Goal: Information Seeking & Learning: Check status

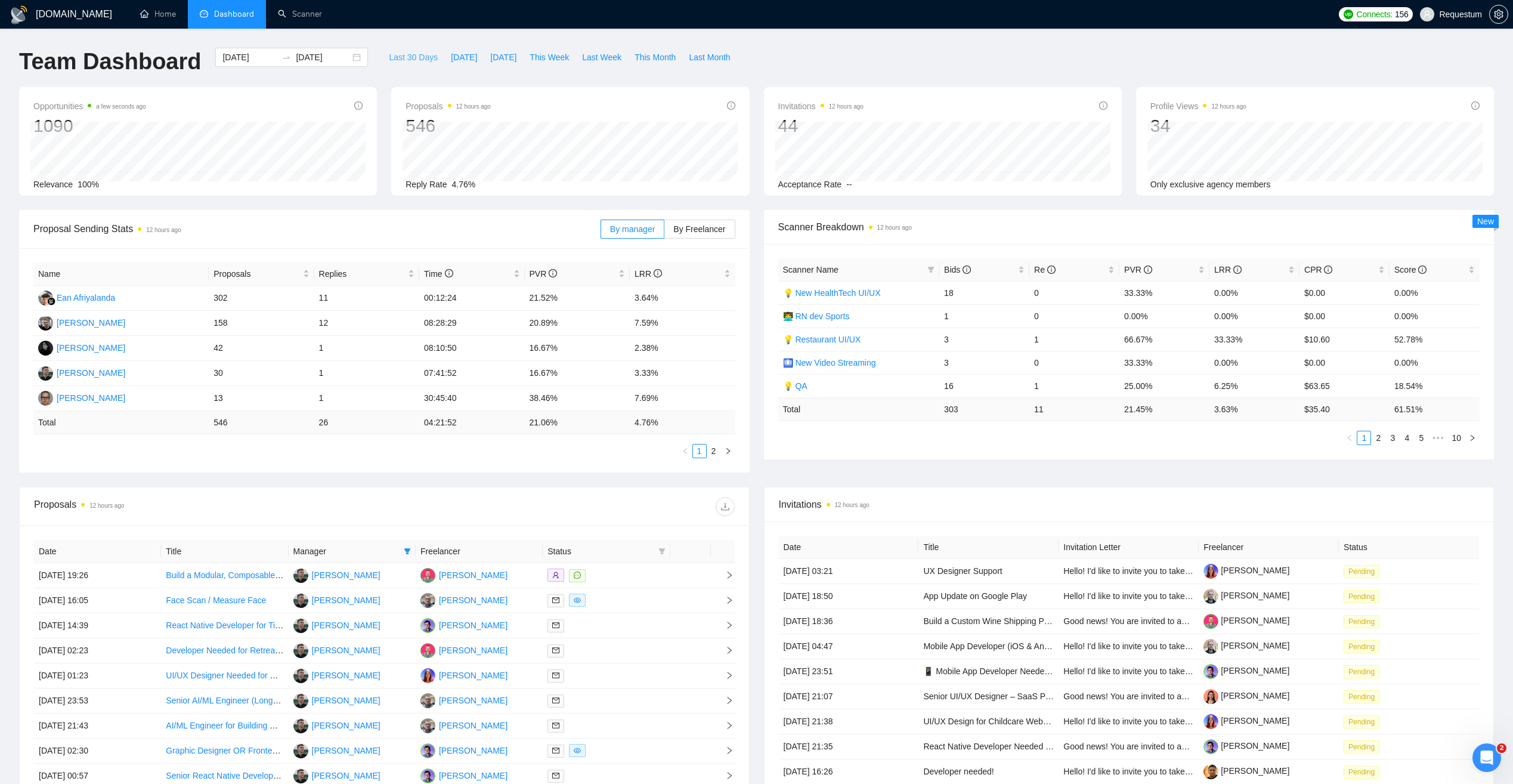
click at [405, 57] on span "Last 30 Days" at bounding box center [413, 58] width 49 height 13
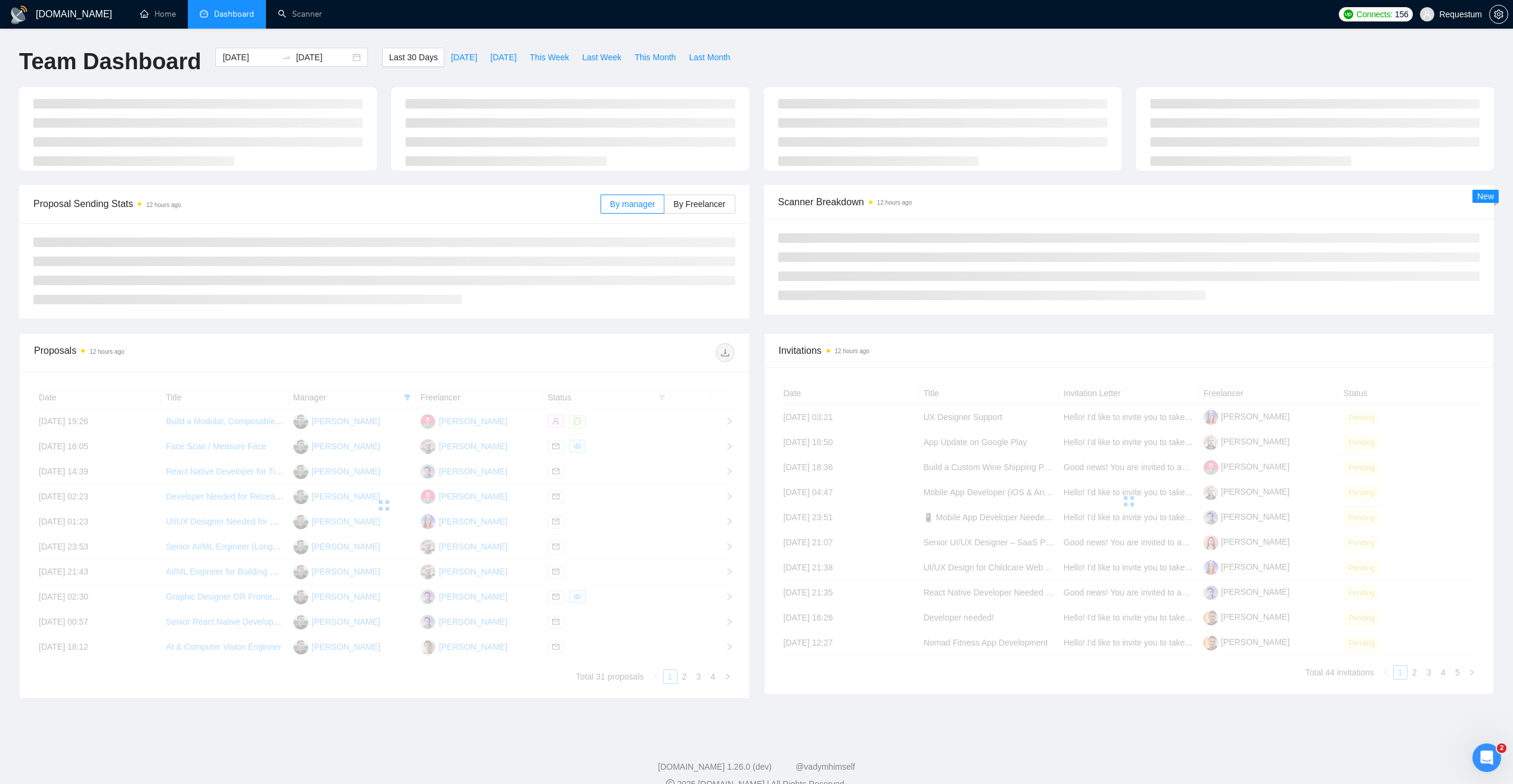
type input "2025-08-16"
type input "2025-09-15"
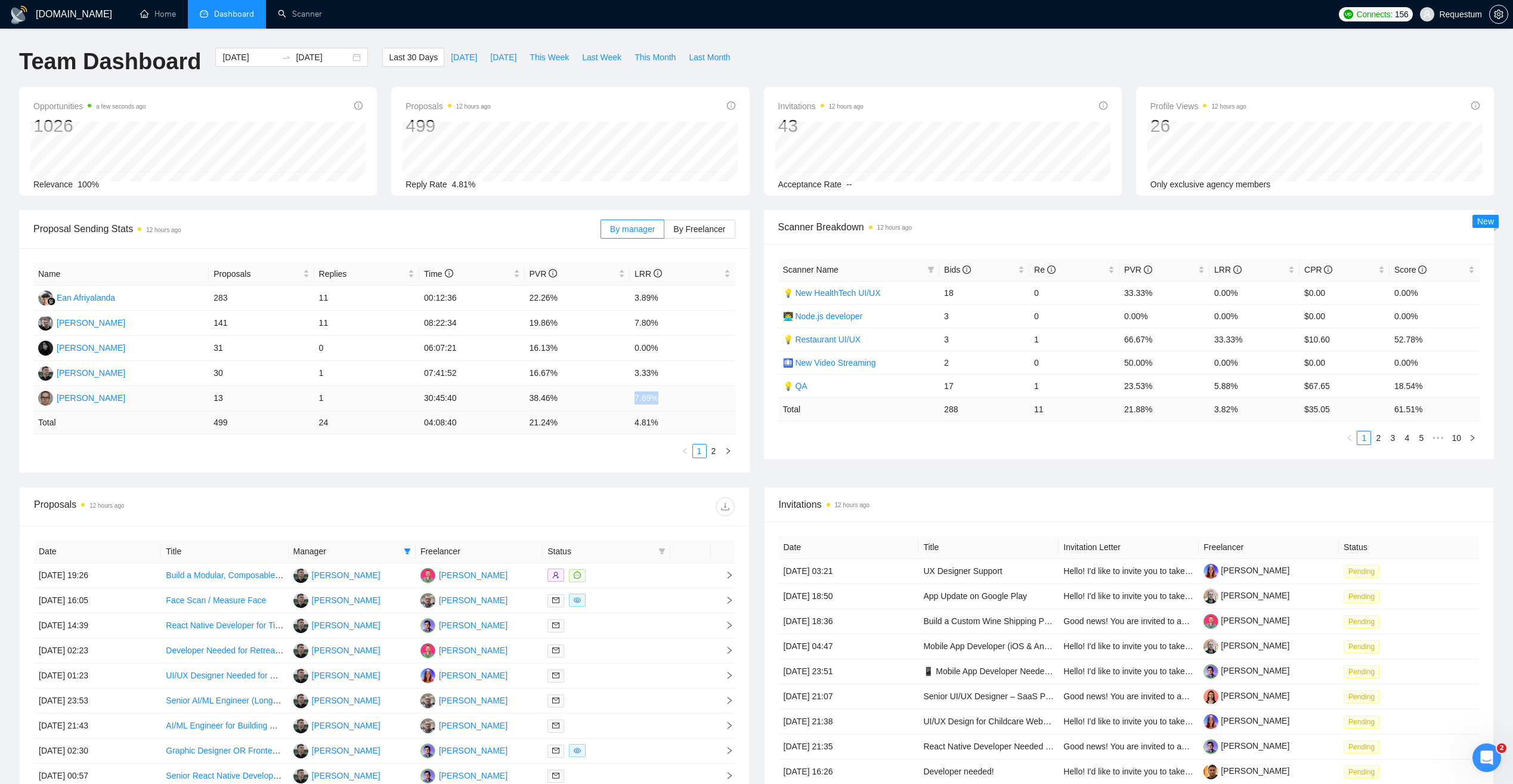
drag, startPoint x: 634, startPoint y: 400, endPoint x: 657, endPoint y: 400, distance: 23.0
click at [657, 400] on td "7.69%" at bounding box center [682, 398] width 105 height 25
click at [254, 451] on ul "1 2" at bounding box center [384, 451] width 702 height 14
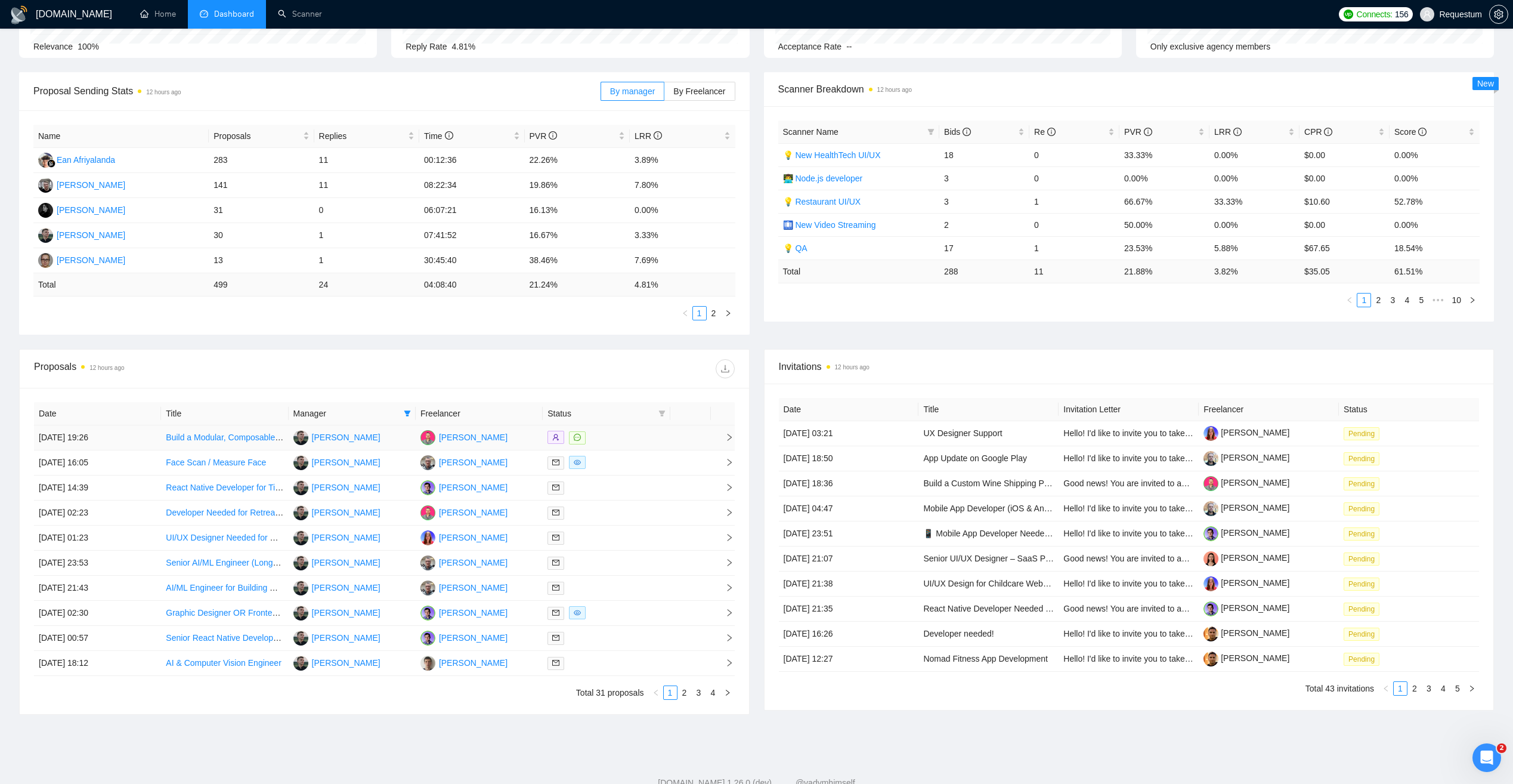
scroll to position [175, 0]
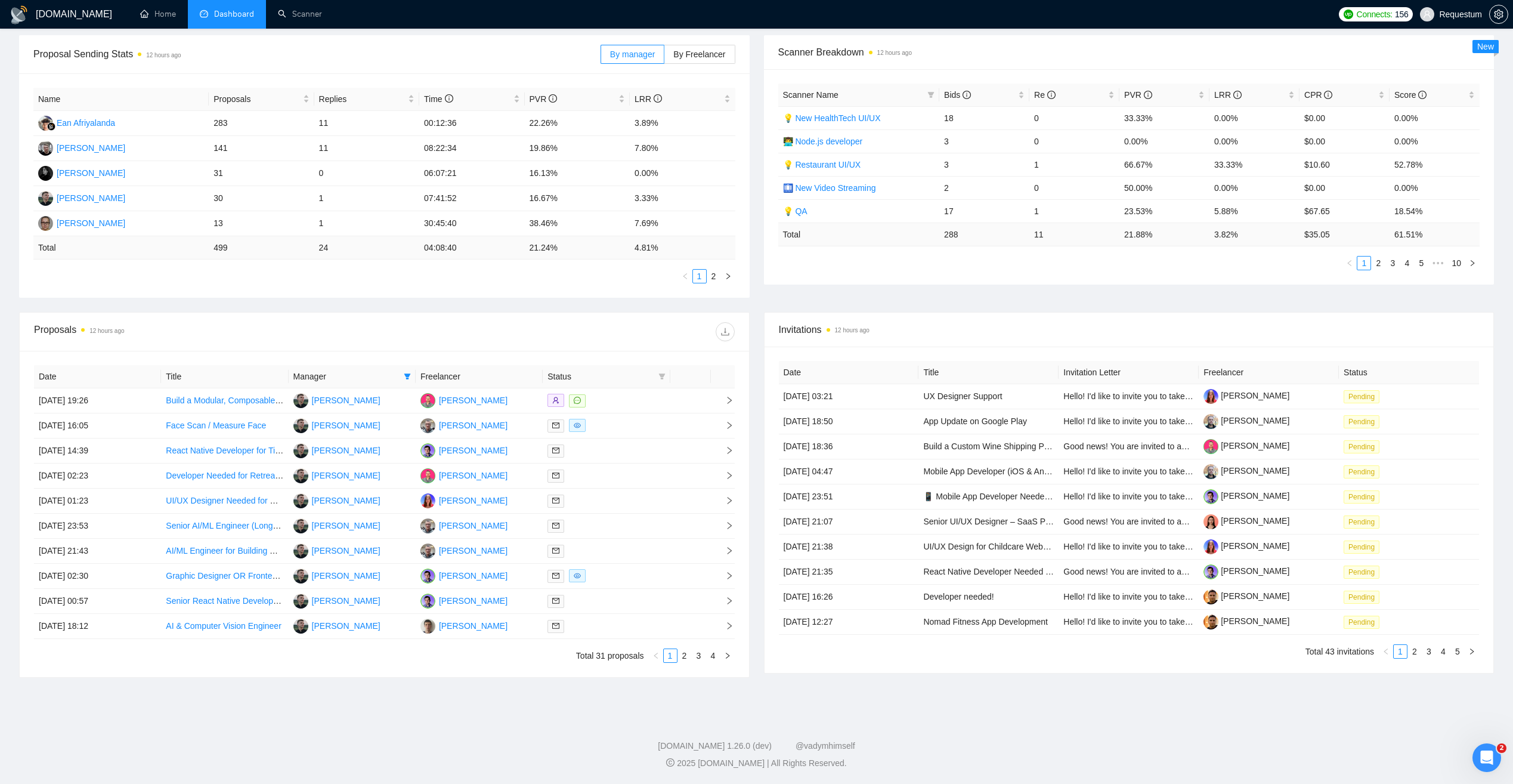
click at [338, 376] on span "Manager" at bounding box center [346, 376] width 105 height 13
click at [408, 377] on icon "filter" at bounding box center [407, 376] width 7 height 7
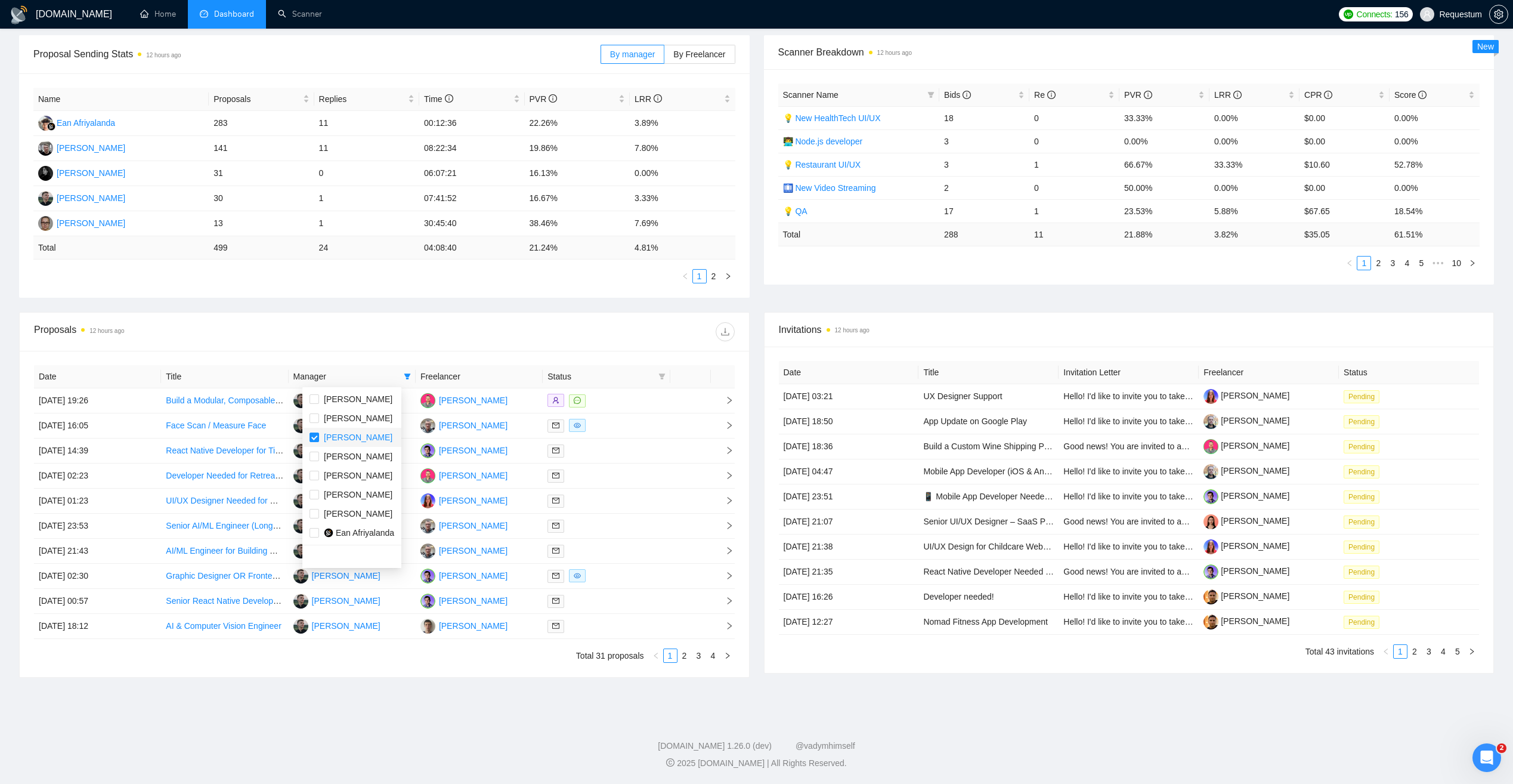
click at [345, 437] on span "[PERSON_NAME]" at bounding box center [358, 437] width 68 height 9
checkbox input "false"
click at [316, 482] on label at bounding box center [315, 475] width 9 height 13
click at [316, 480] on input "checkbox" at bounding box center [315, 475] width 9 height 9
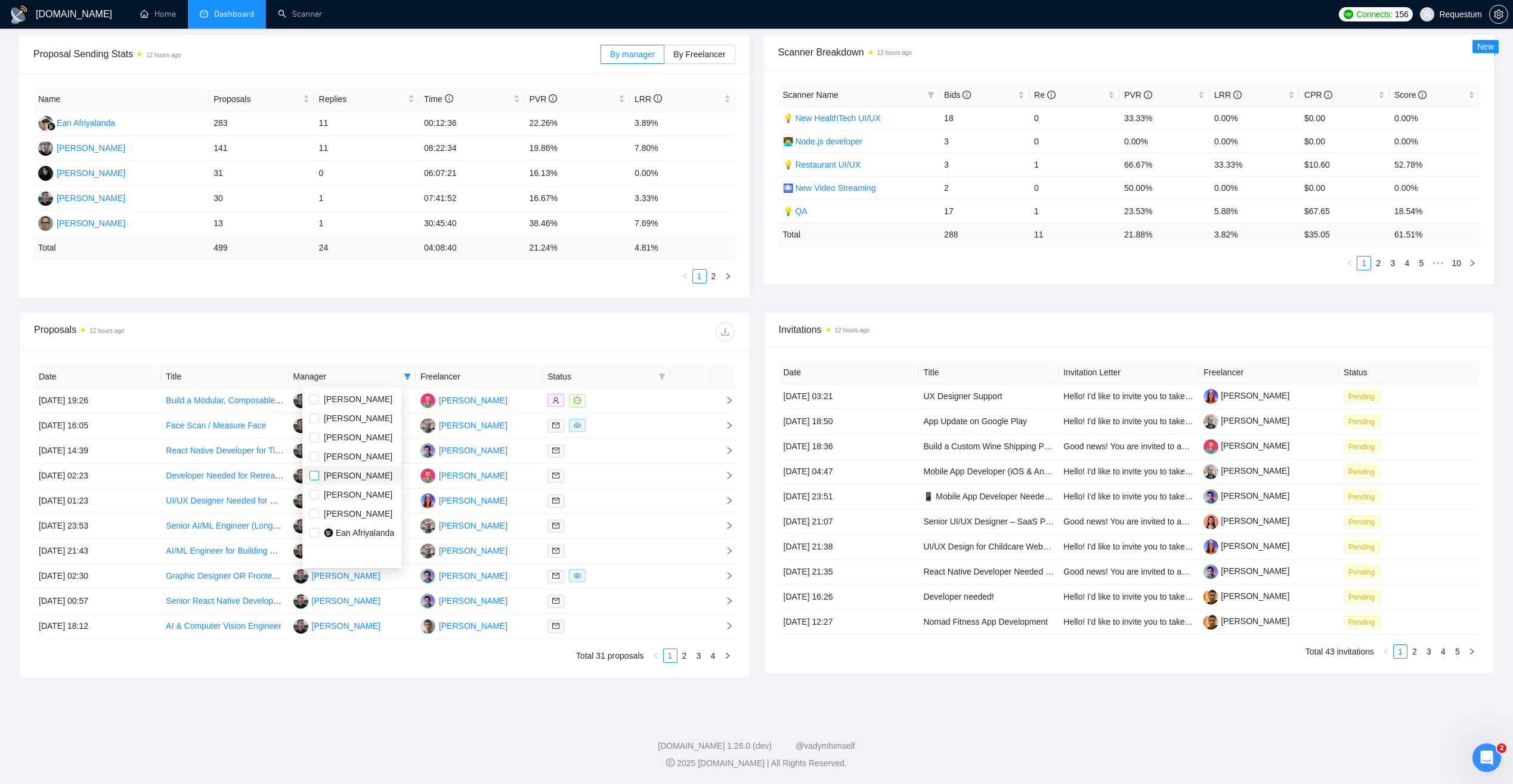
click at [316, 473] on input "checkbox" at bounding box center [315, 475] width 9 height 9
checkbox input "true"
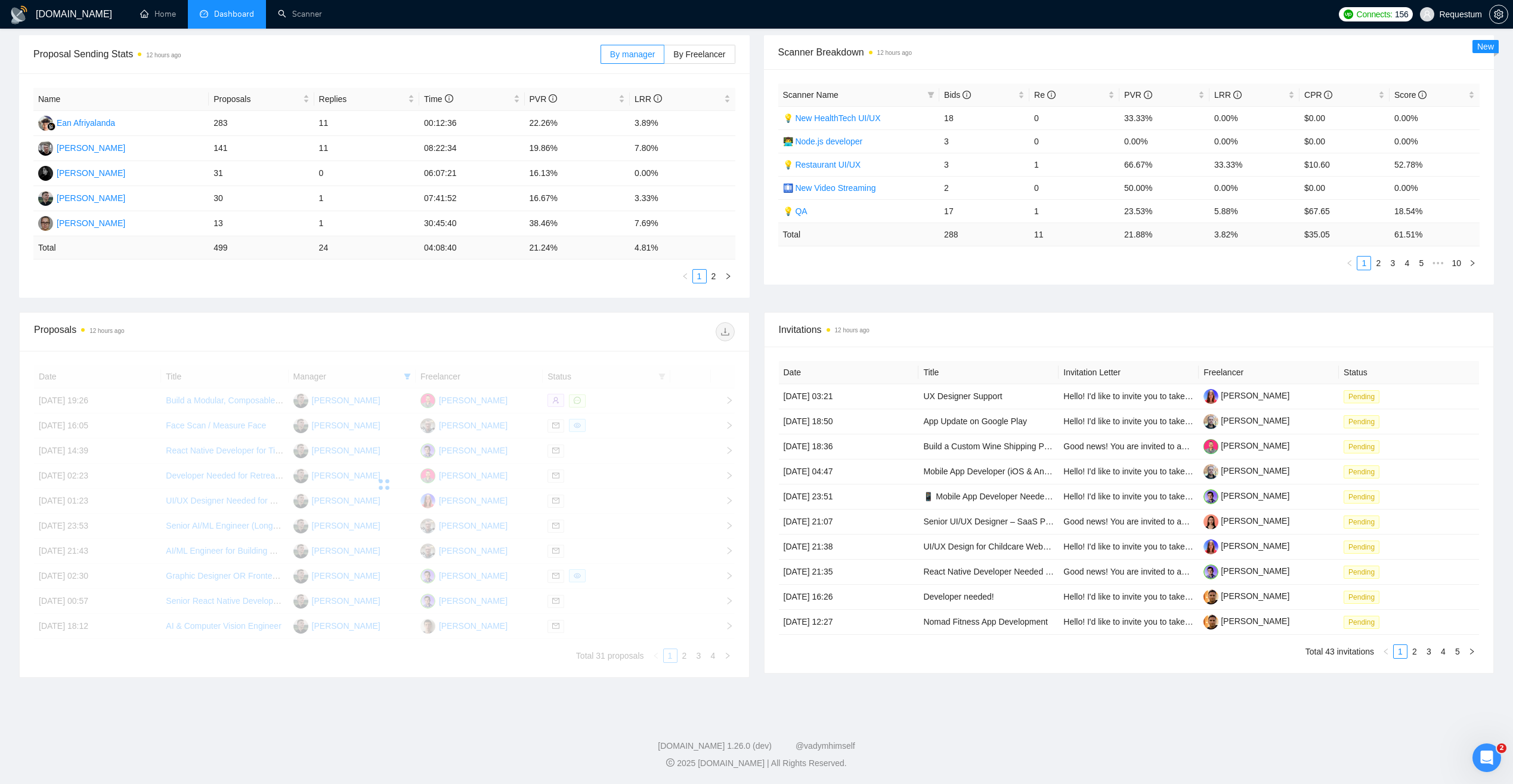
click at [384, 344] on div "Proposals 12 hours ago" at bounding box center [384, 331] width 701 height 38
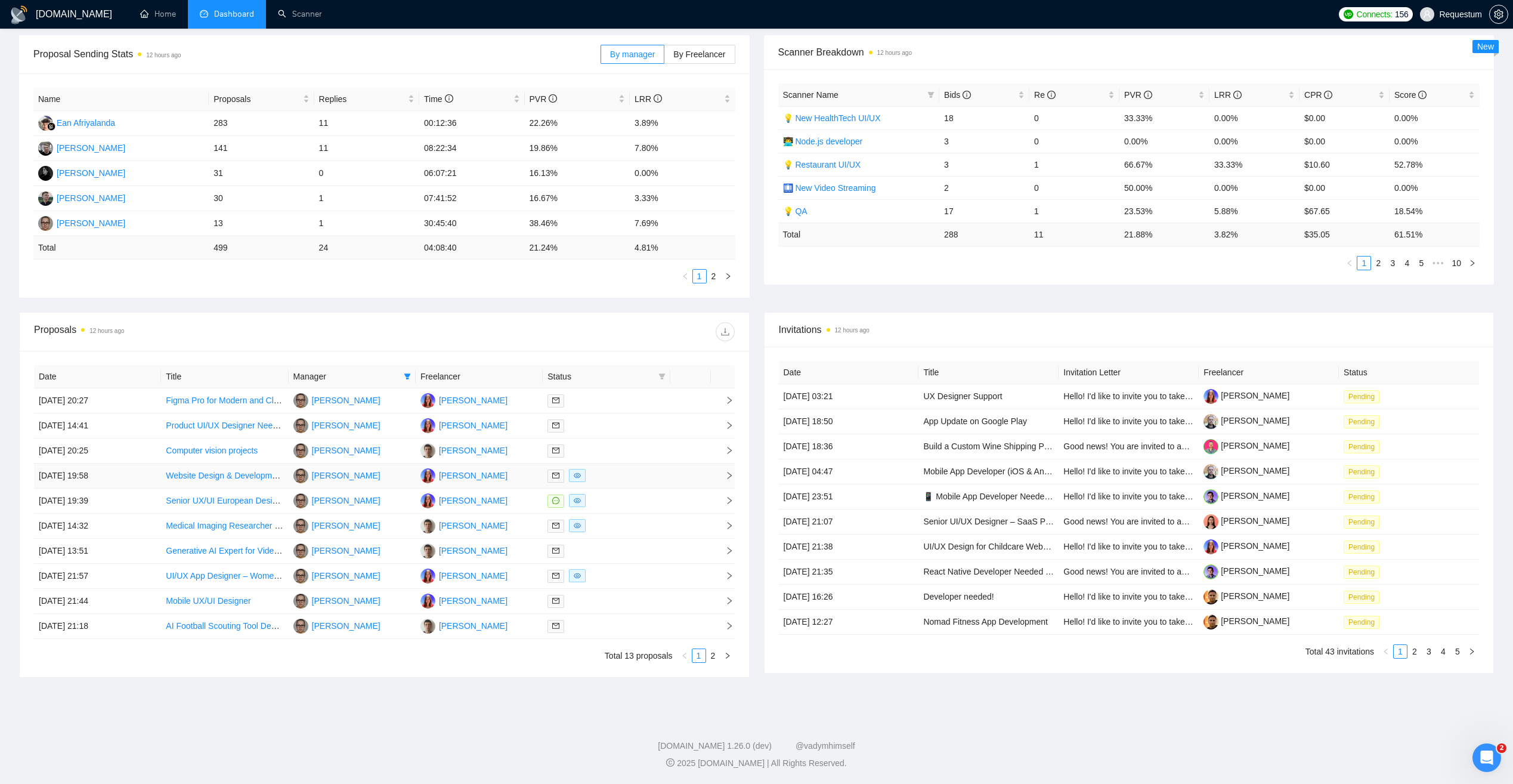
click at [620, 472] on div at bounding box center [606, 475] width 117 height 13
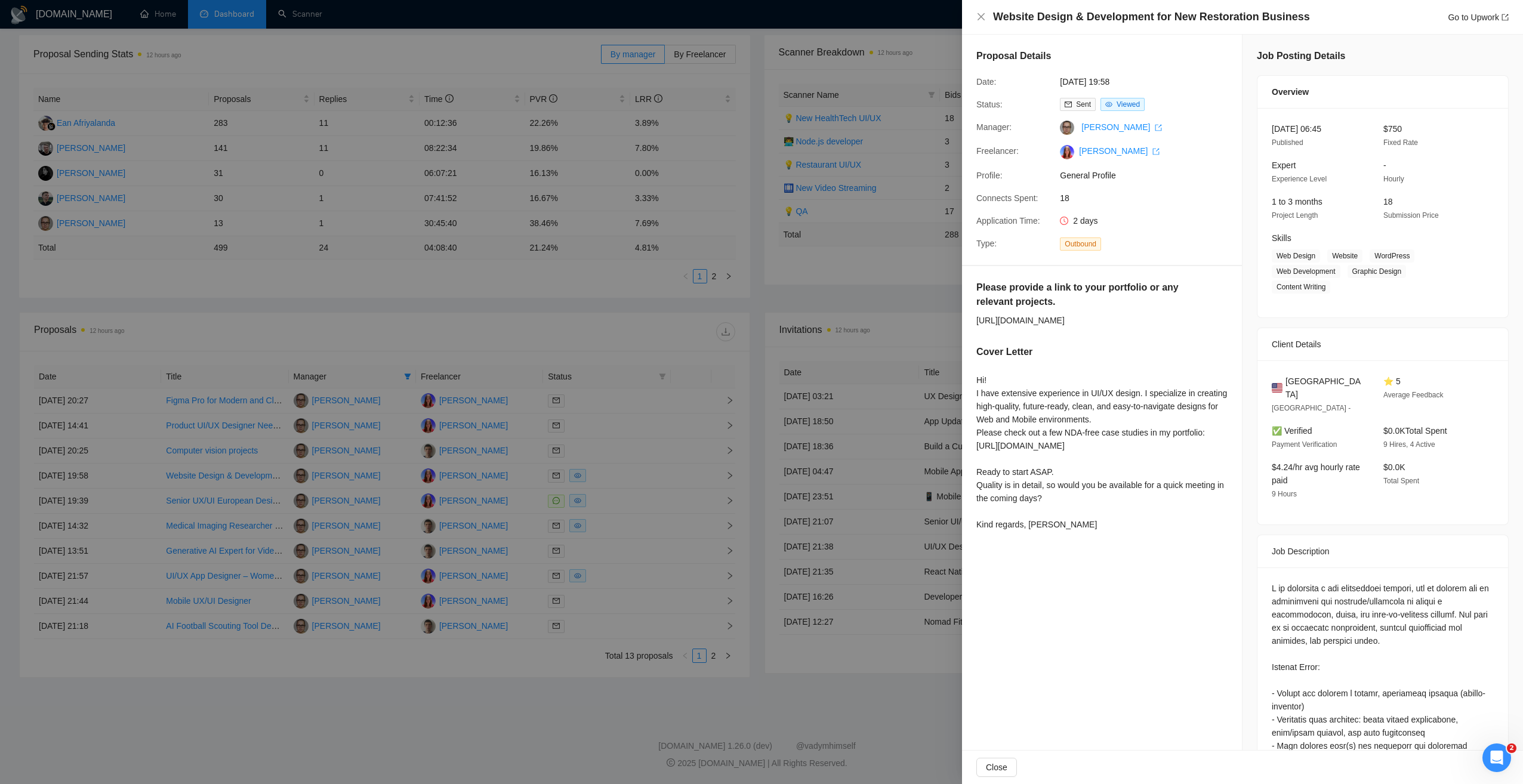
click at [621, 499] on div at bounding box center [762, 392] width 1523 height 784
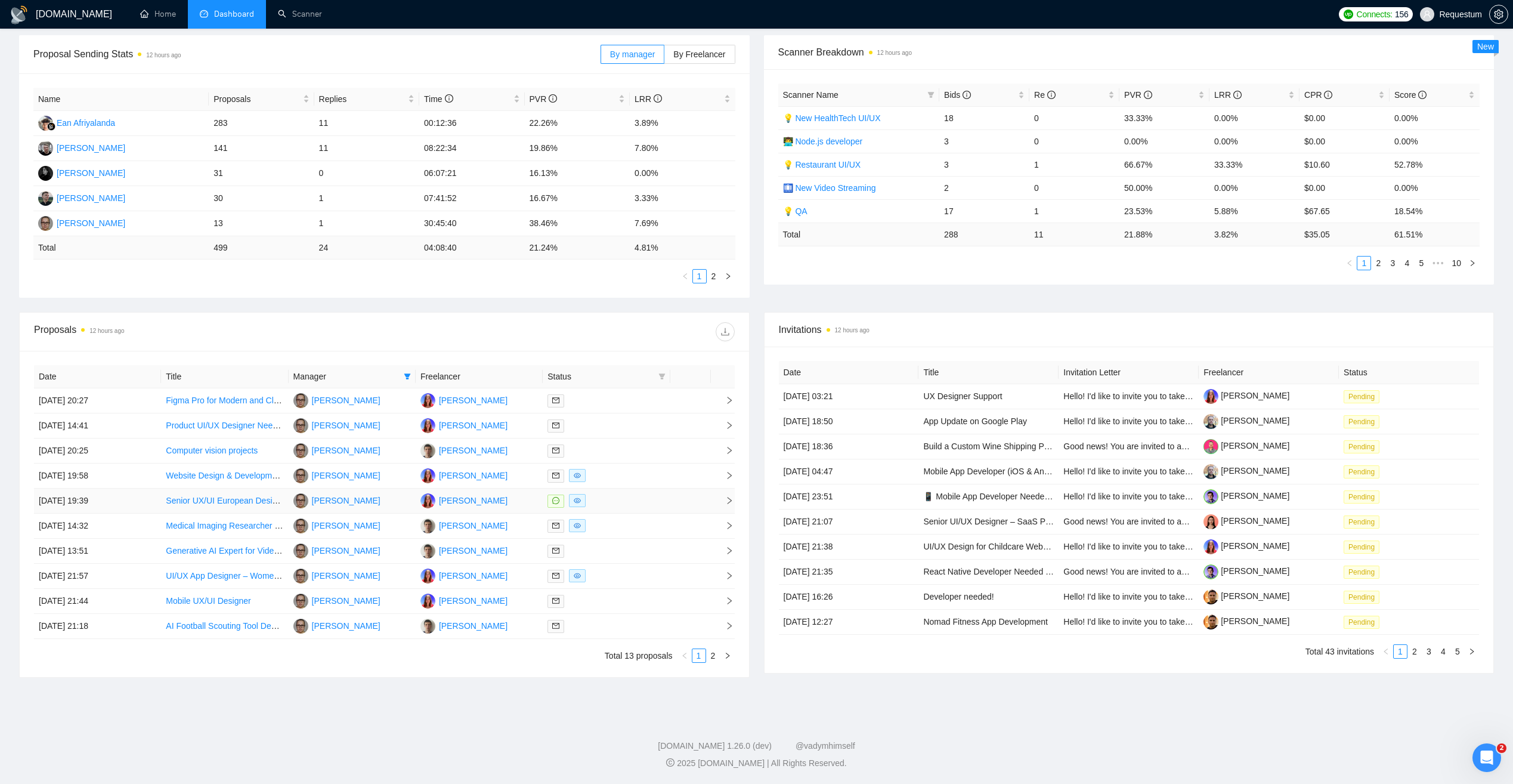
click at [620, 499] on div at bounding box center [606, 500] width 117 height 13
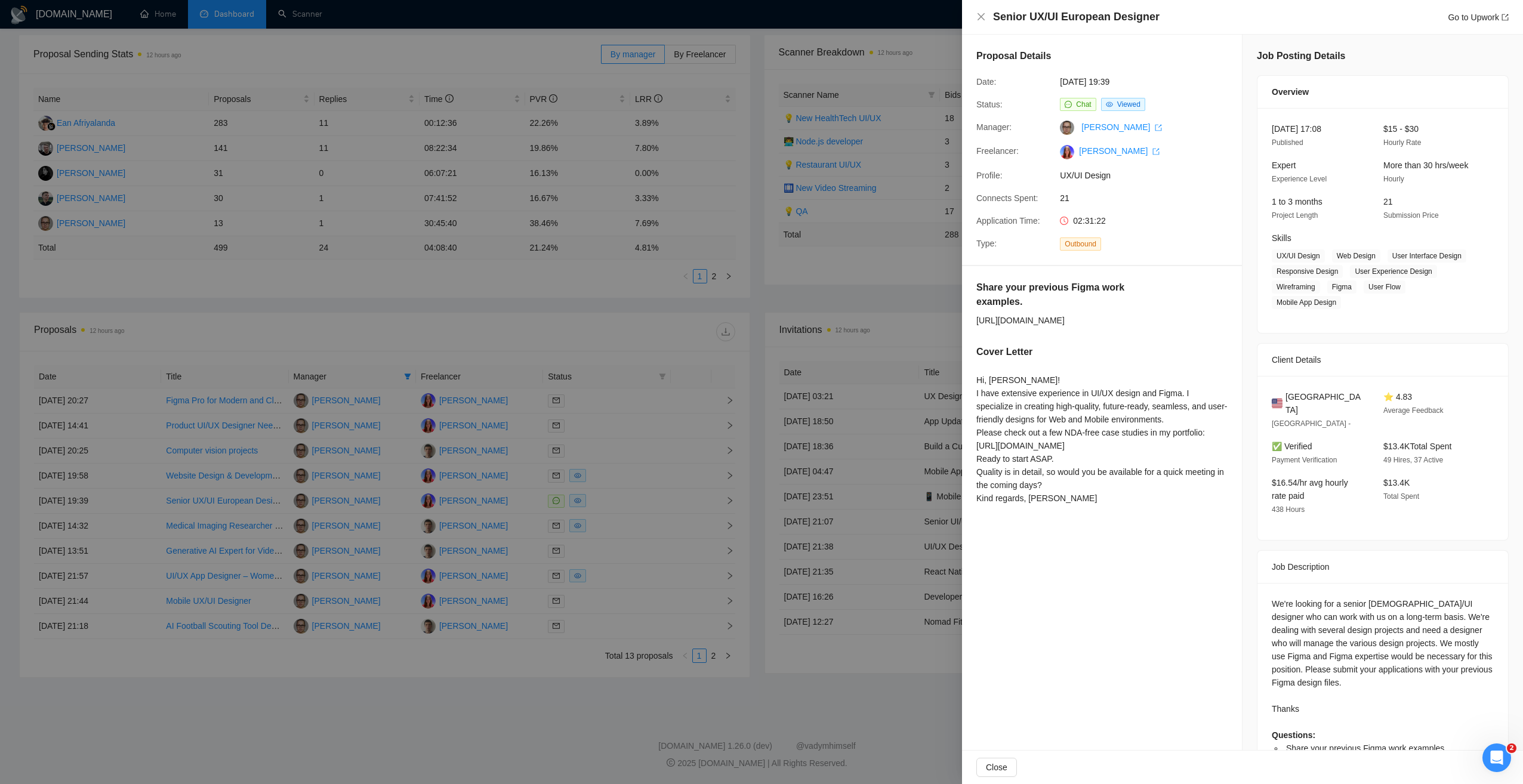
click at [621, 499] on div at bounding box center [762, 392] width 1523 height 784
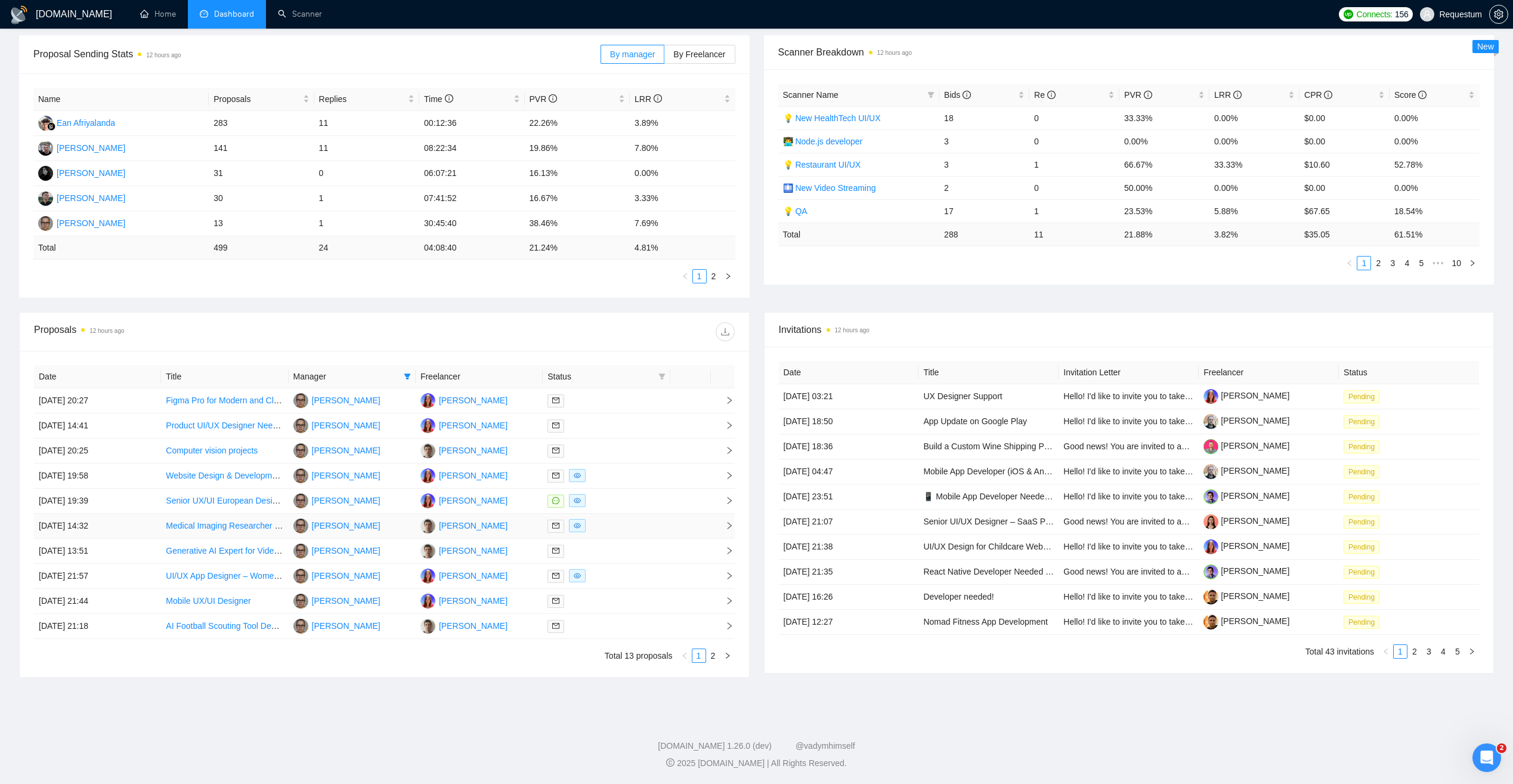
click at [608, 526] on div at bounding box center [606, 526] width 117 height 13
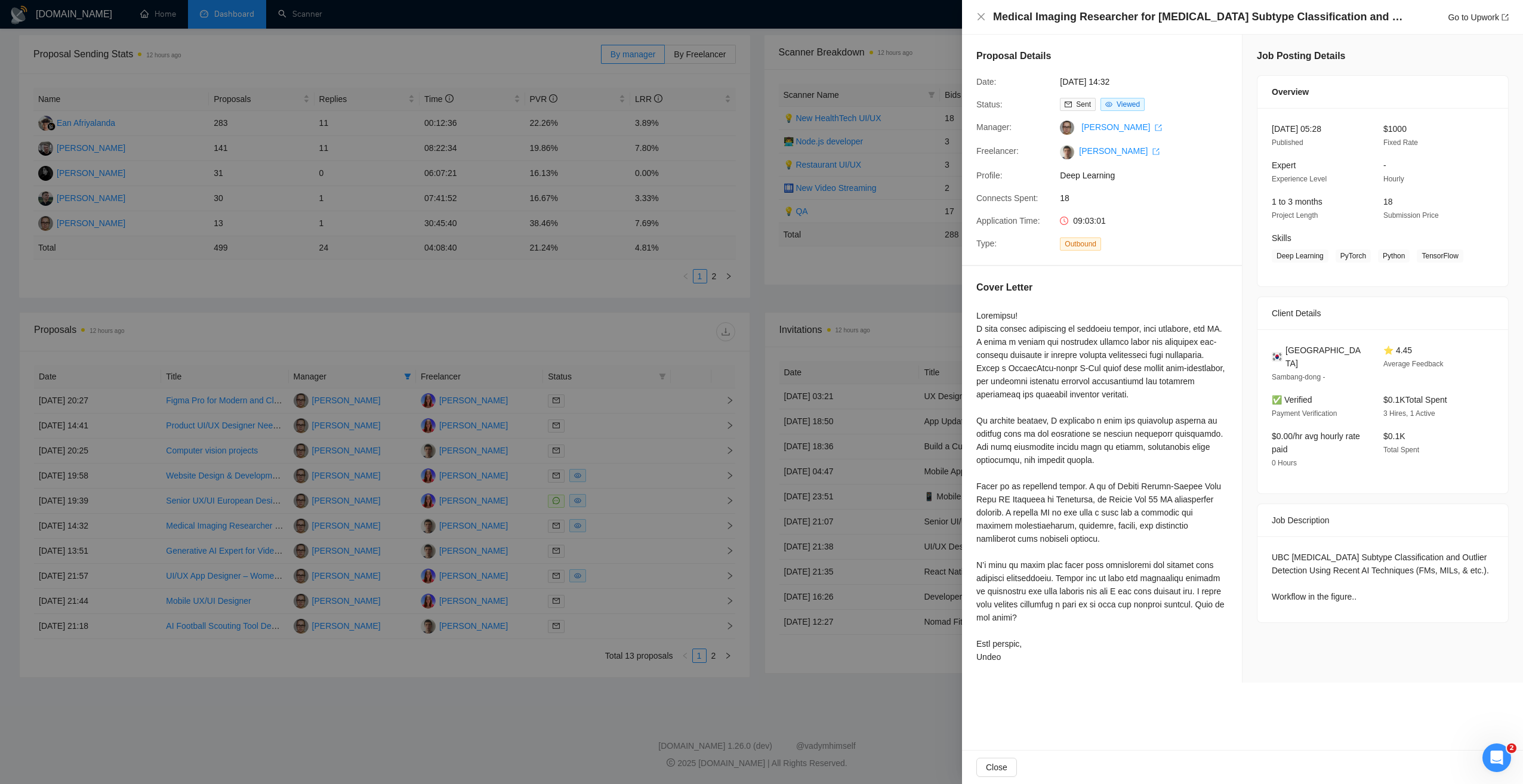
click at [609, 552] on div at bounding box center [762, 392] width 1523 height 784
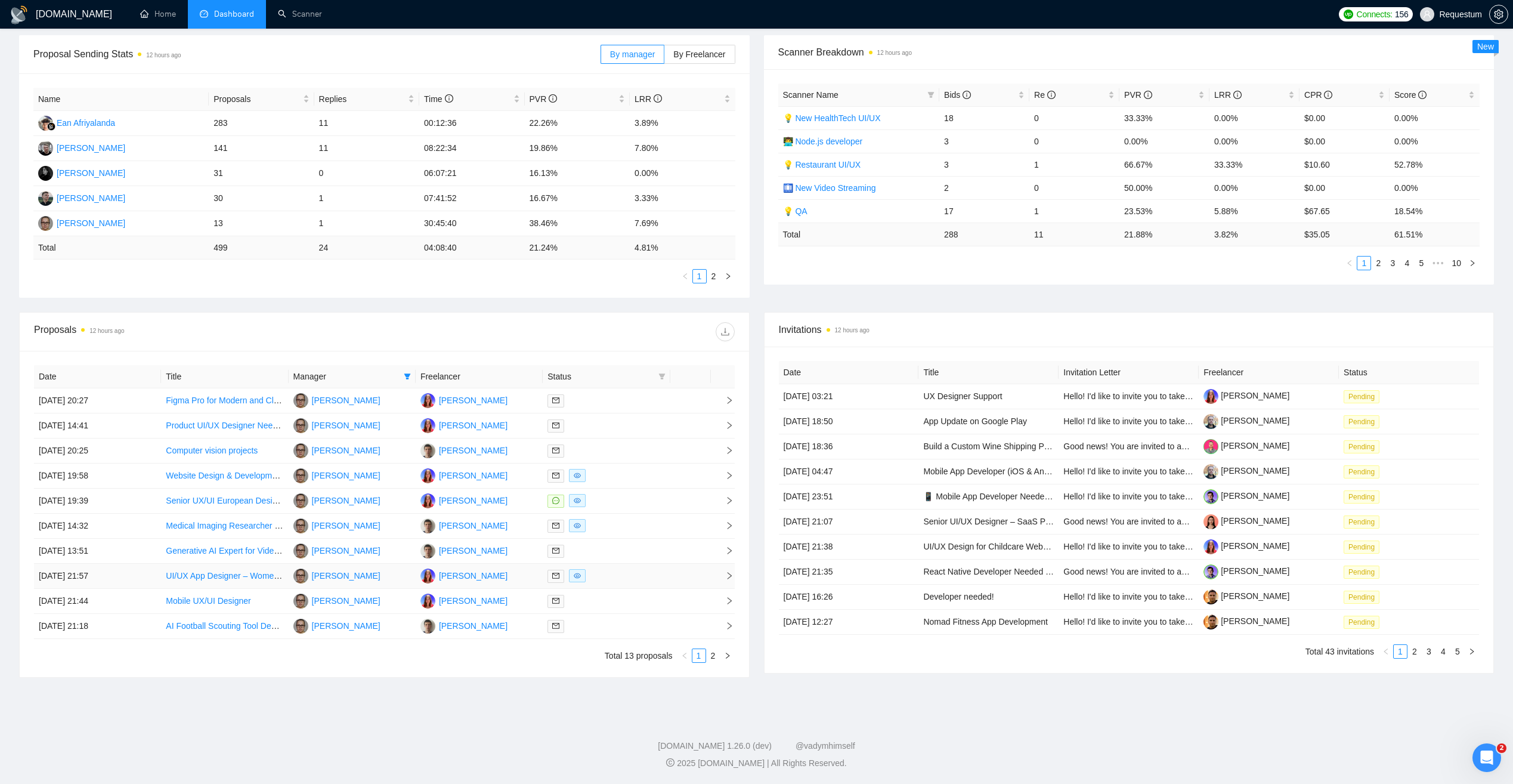
click at [614, 573] on div at bounding box center [606, 576] width 117 height 13
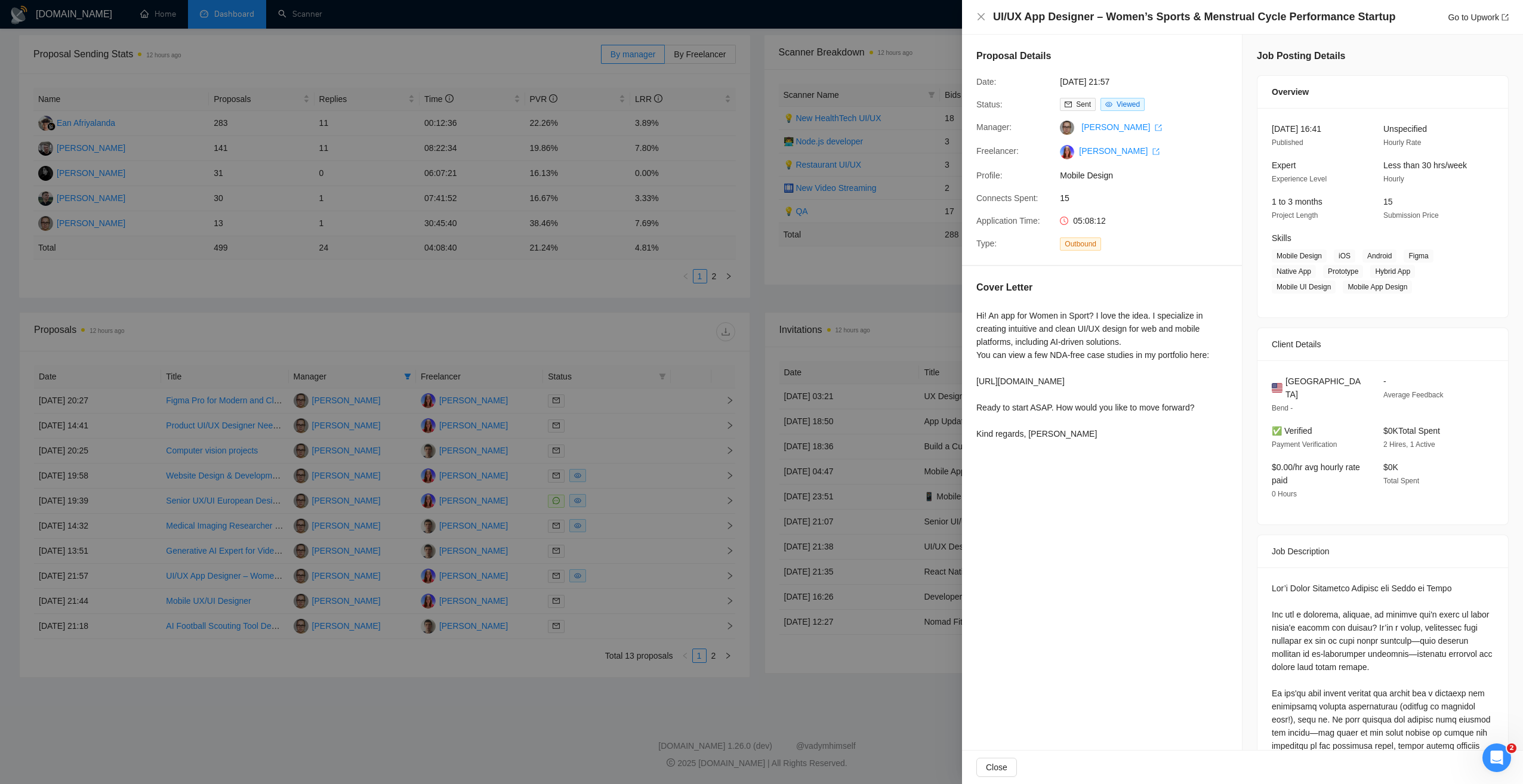
click at [613, 573] on div at bounding box center [762, 392] width 1523 height 784
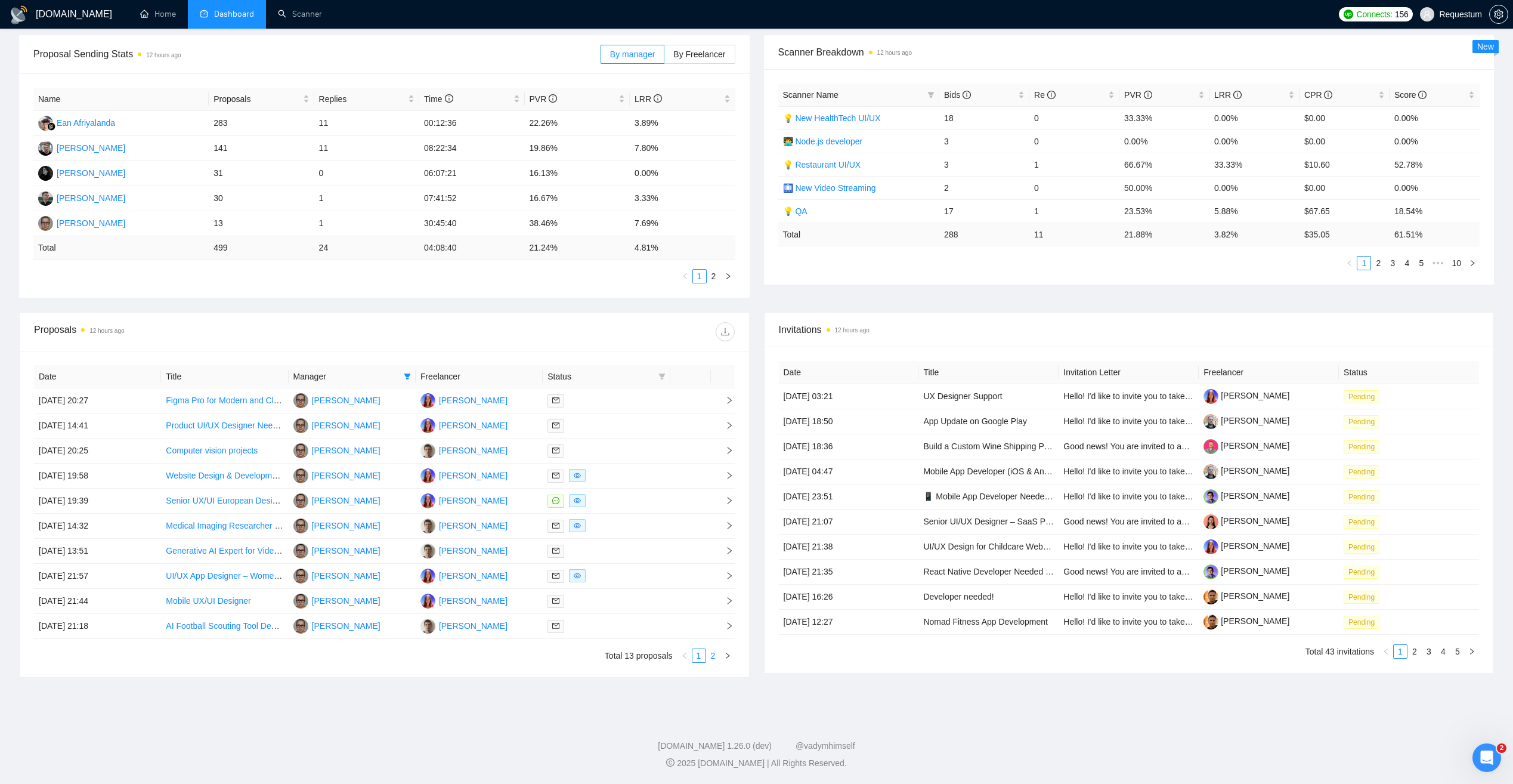
click at [720, 655] on link "2" at bounding box center [714, 656] width 13 height 13
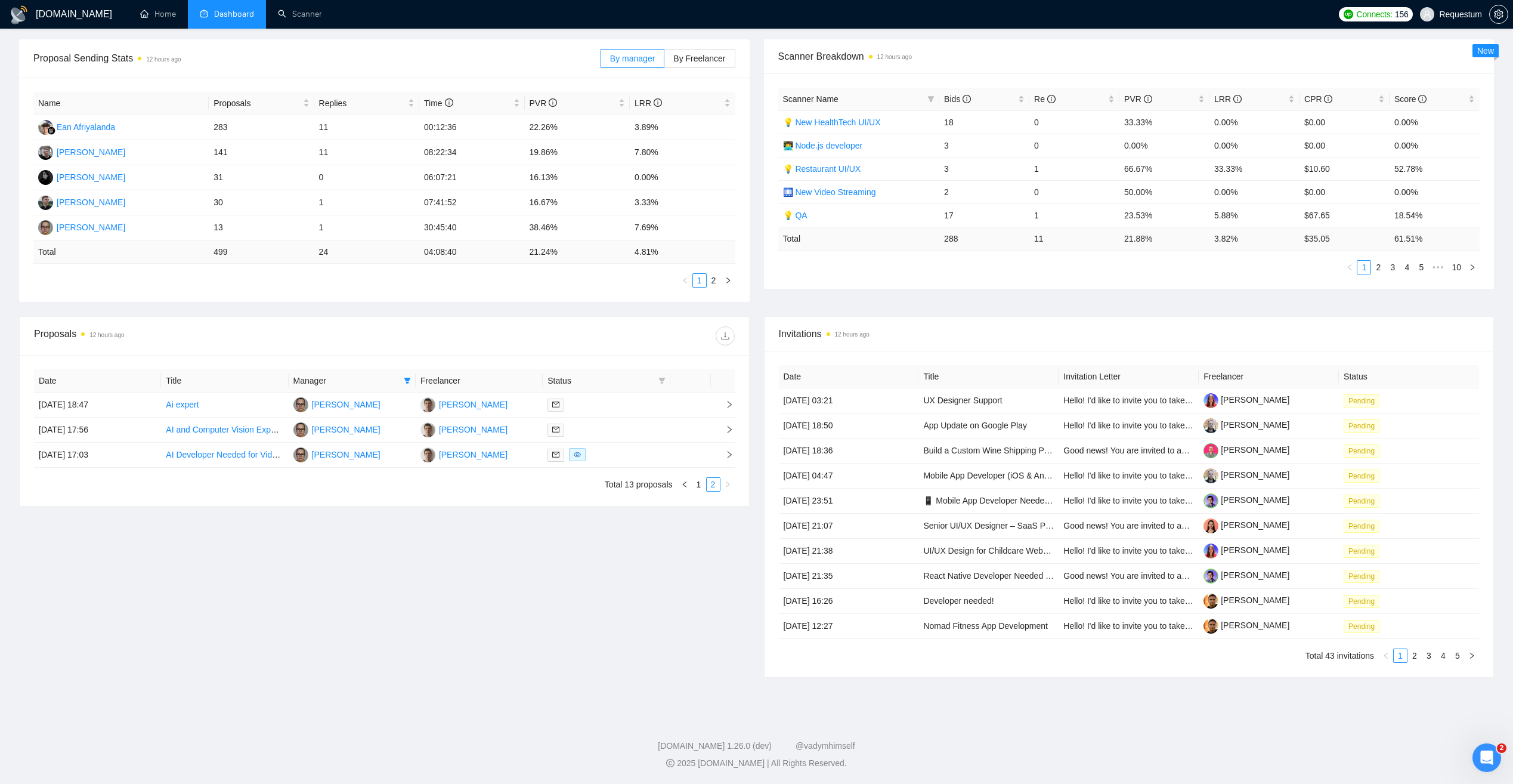
scroll to position [170, 0]
click at [699, 488] on link "1" at bounding box center [699, 484] width 13 height 13
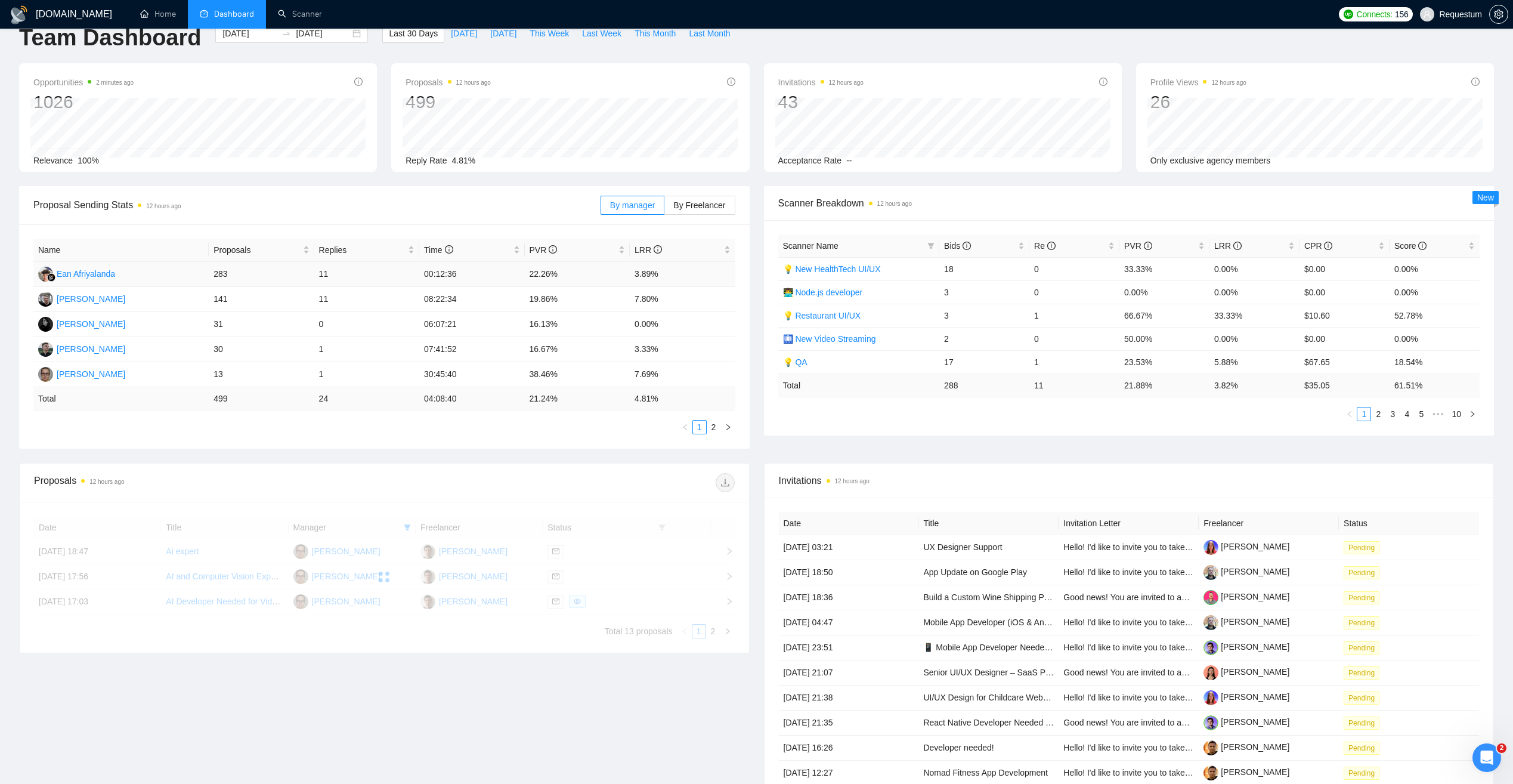
scroll to position [0, 0]
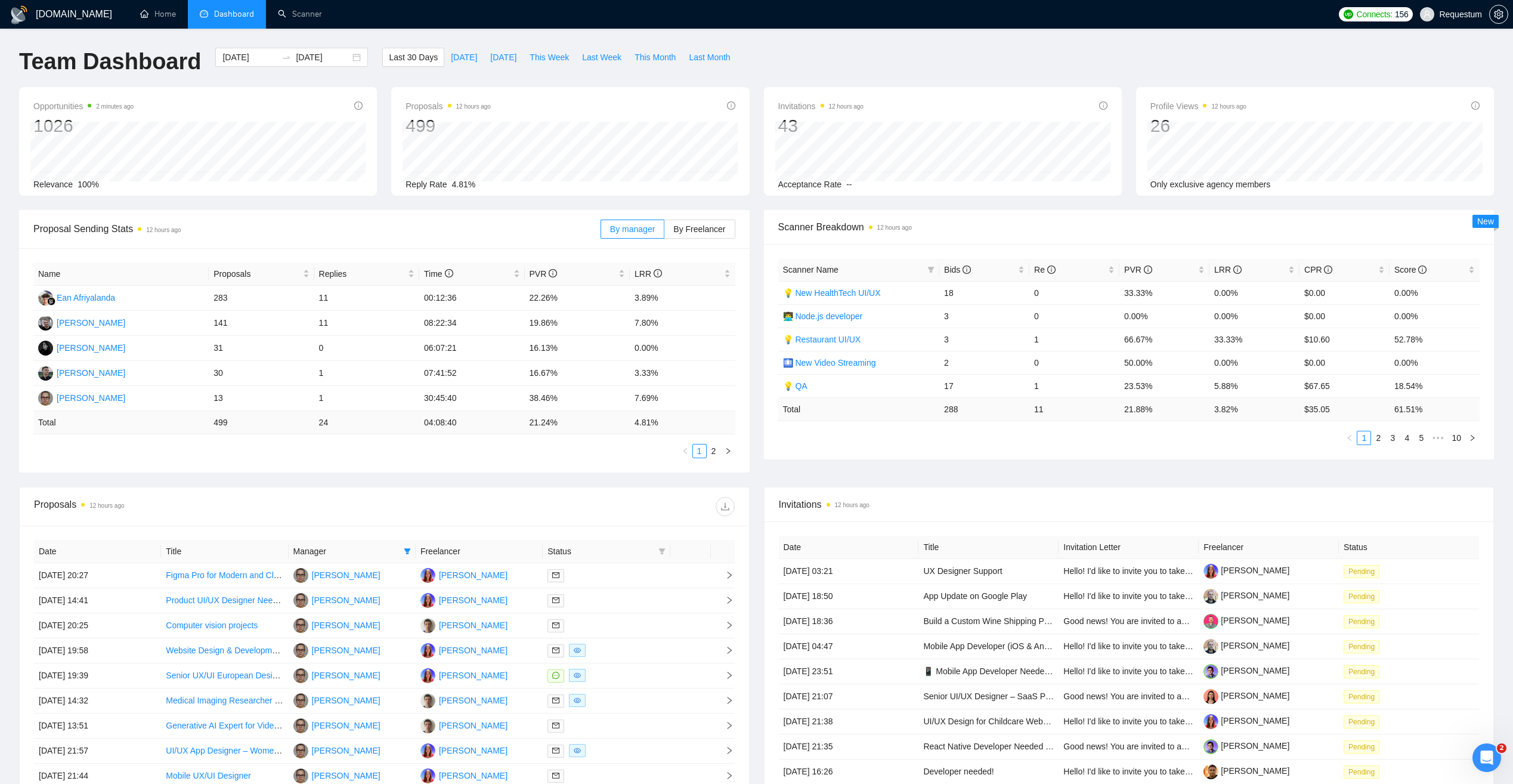
click at [377, 550] on span "Manager" at bounding box center [346, 551] width 105 height 13
click at [408, 550] on icon "filter" at bounding box center [408, 551] width 7 height 6
click at [329, 707] on span "[PERSON_NAME]" at bounding box center [358, 708] width 68 height 9
checkbox input "false"
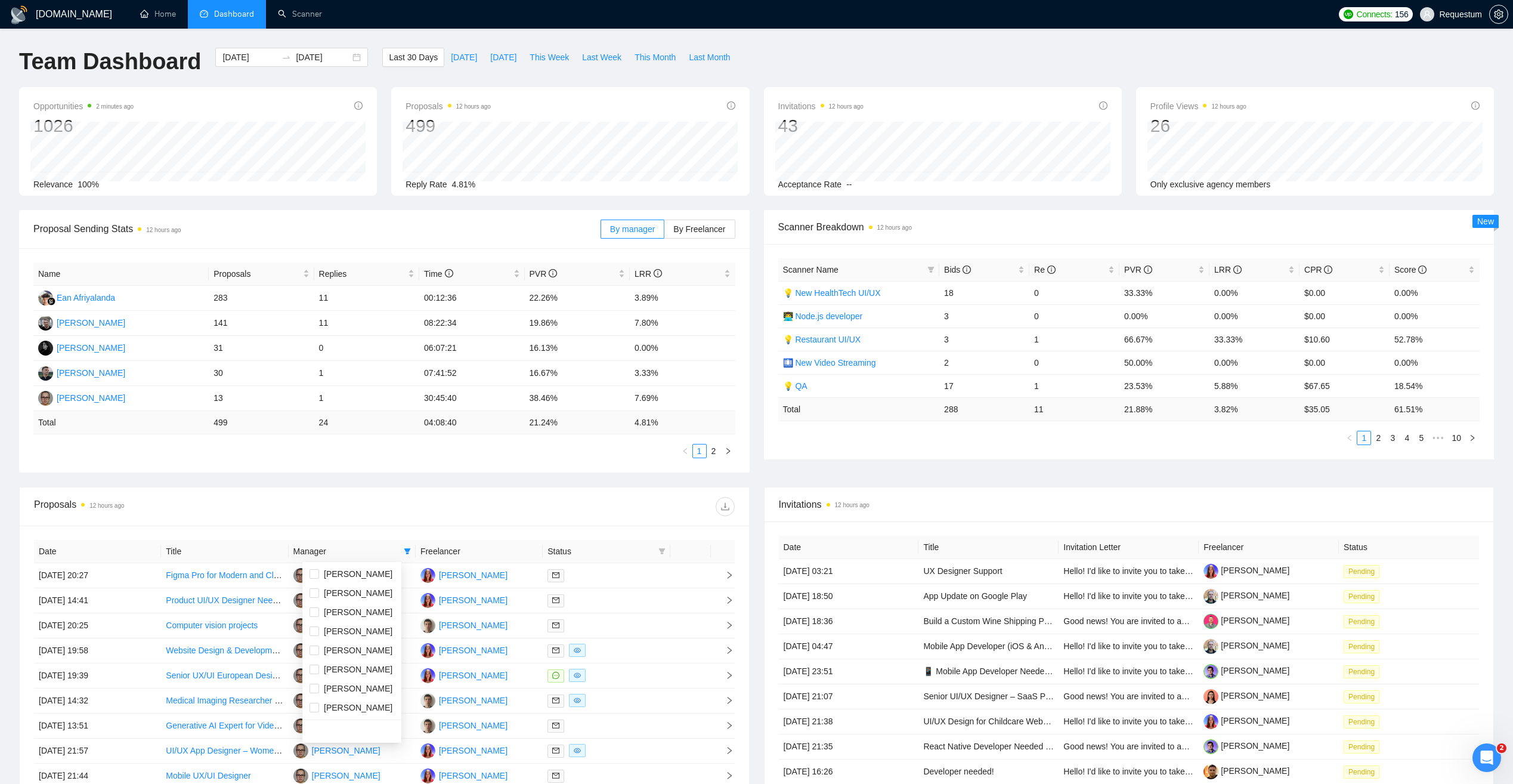
click at [374, 520] on div "Proposals 12 hours ago" at bounding box center [384, 506] width 701 height 38
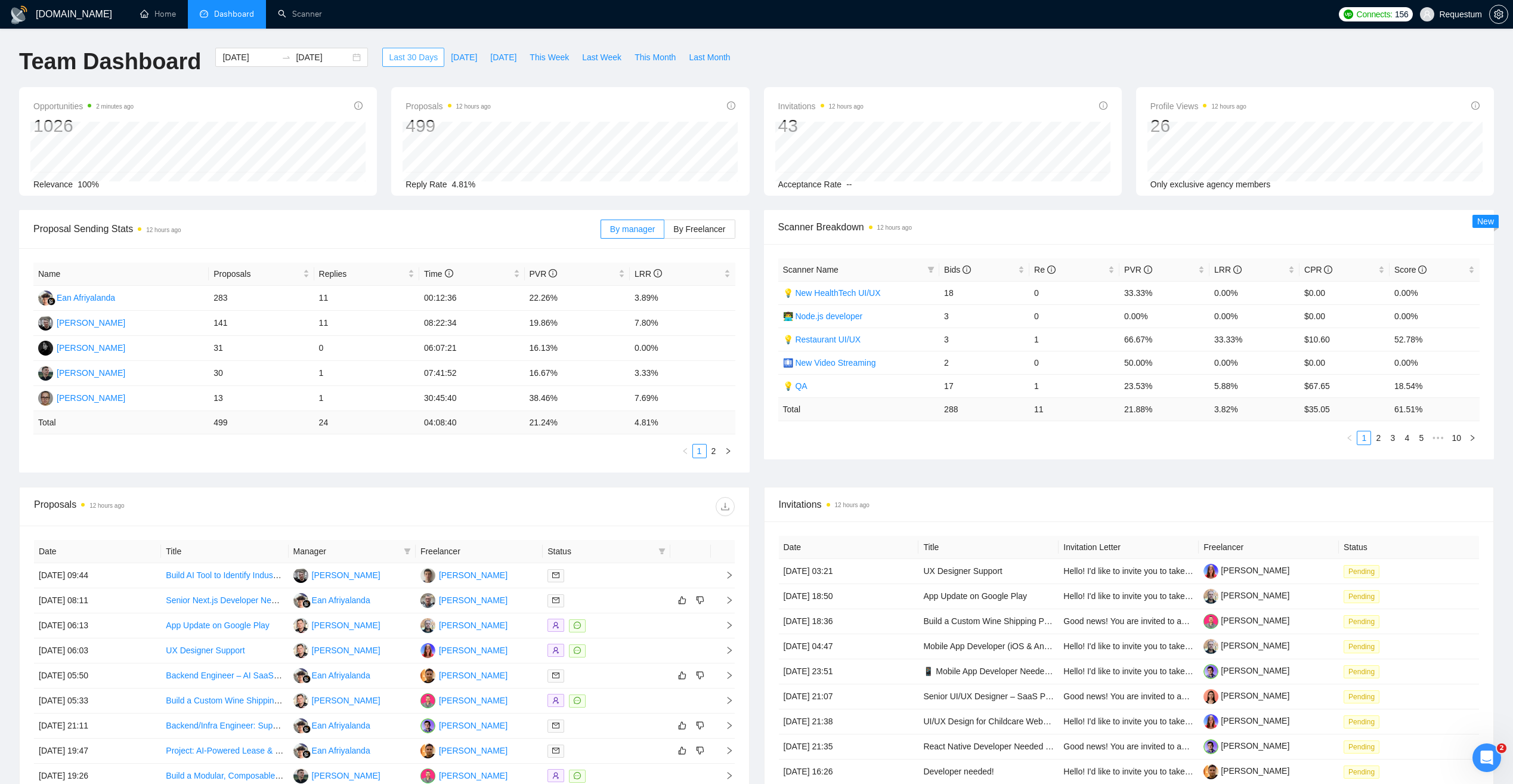
click at [402, 58] on span "Last 30 Days" at bounding box center [413, 58] width 49 height 13
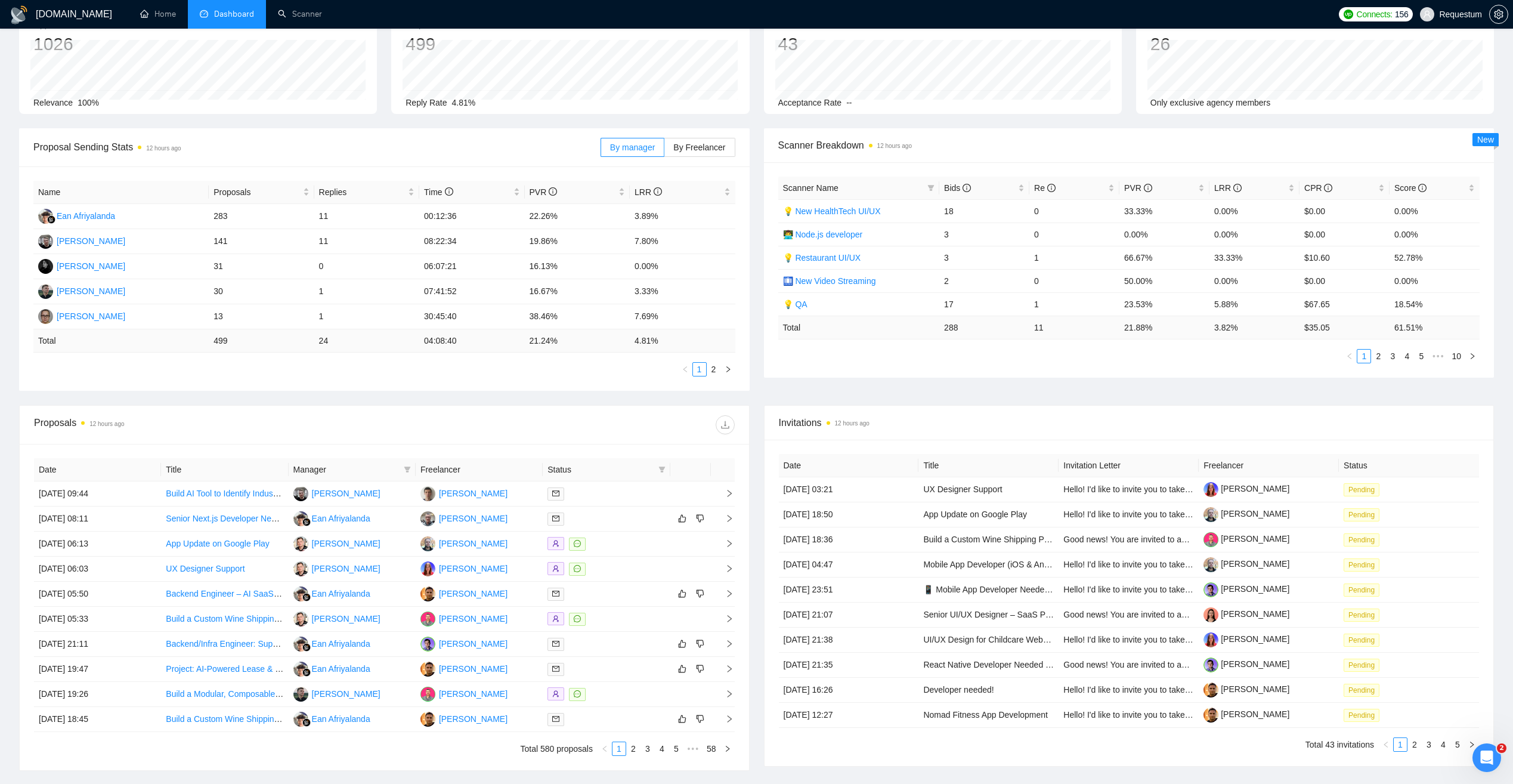
scroll to position [119, 0]
